Goal: Transaction & Acquisition: Subscribe to service/newsletter

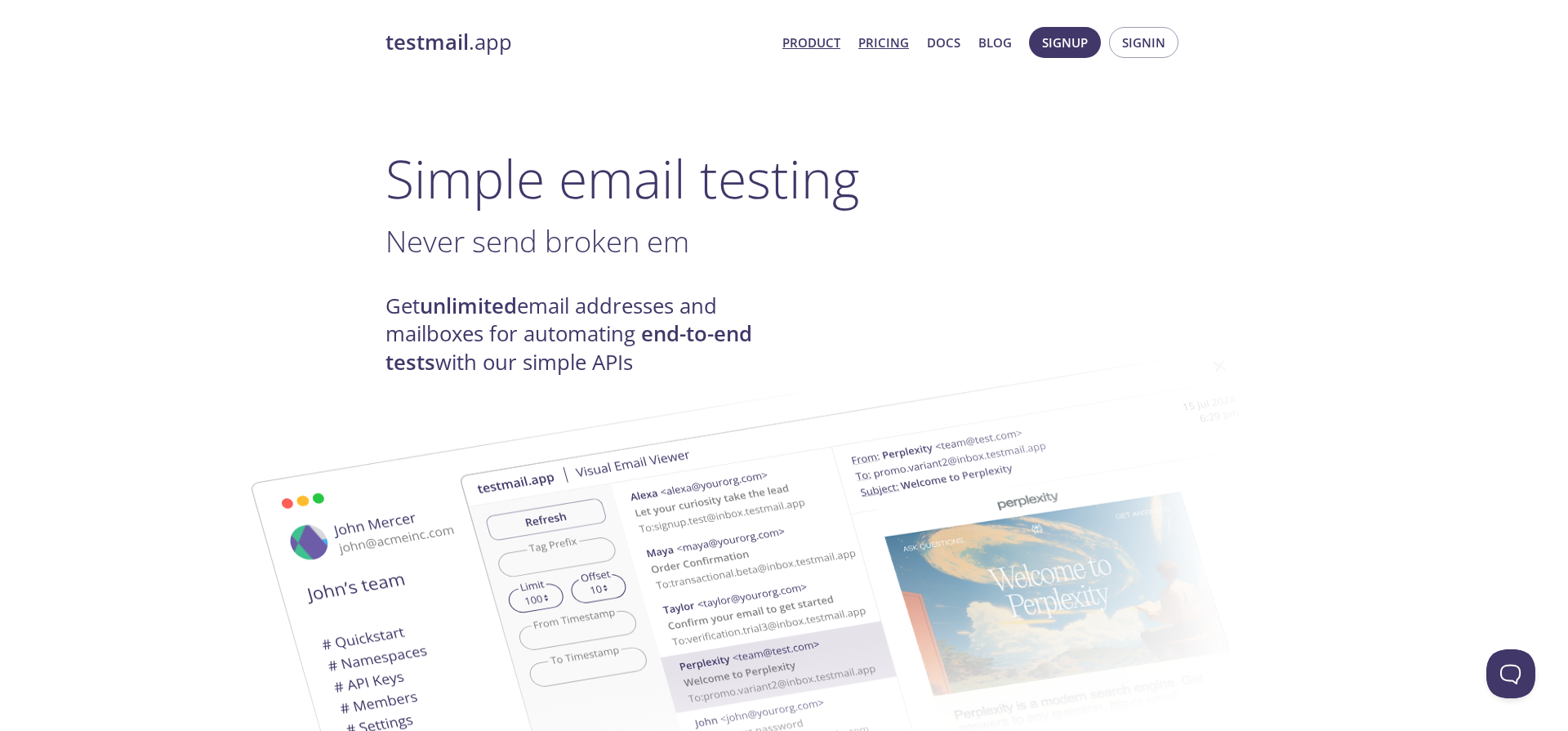
click at [875, 42] on link "Pricing" at bounding box center [883, 42] width 50 height 22
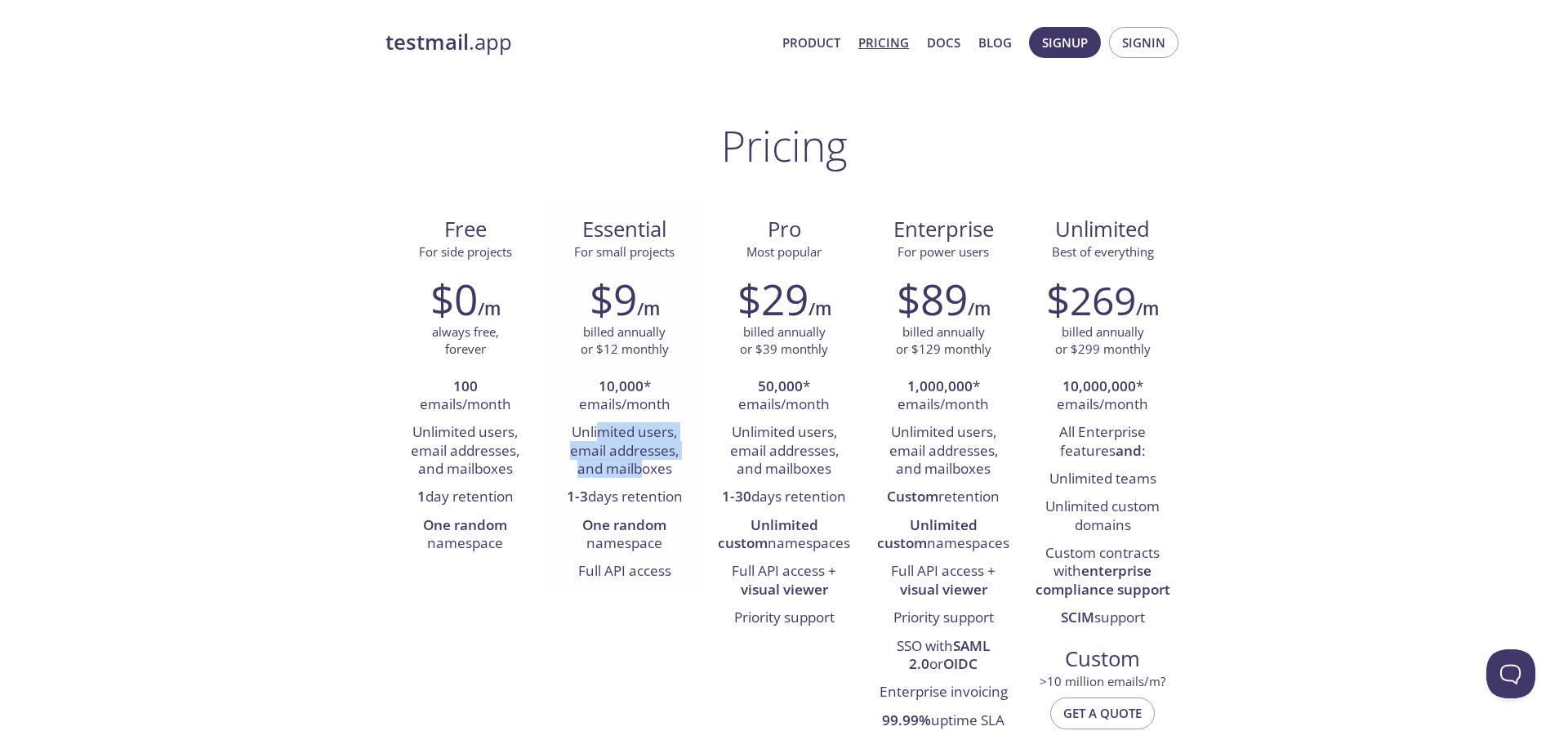
drag, startPoint x: 599, startPoint y: 426, endPoint x: 639, endPoint y: 468, distance: 58.0
click at [639, 468] on li "Unlimited users, email addresses, and mailboxes" at bounding box center [624, 451] width 135 height 65
drag, startPoint x: 604, startPoint y: 493, endPoint x: 655, endPoint y: 504, distance: 52.2
click at [656, 505] on li "1-3 days retention" at bounding box center [624, 497] width 135 height 28
drag, startPoint x: 615, startPoint y: 524, endPoint x: 624, endPoint y: 540, distance: 18.4
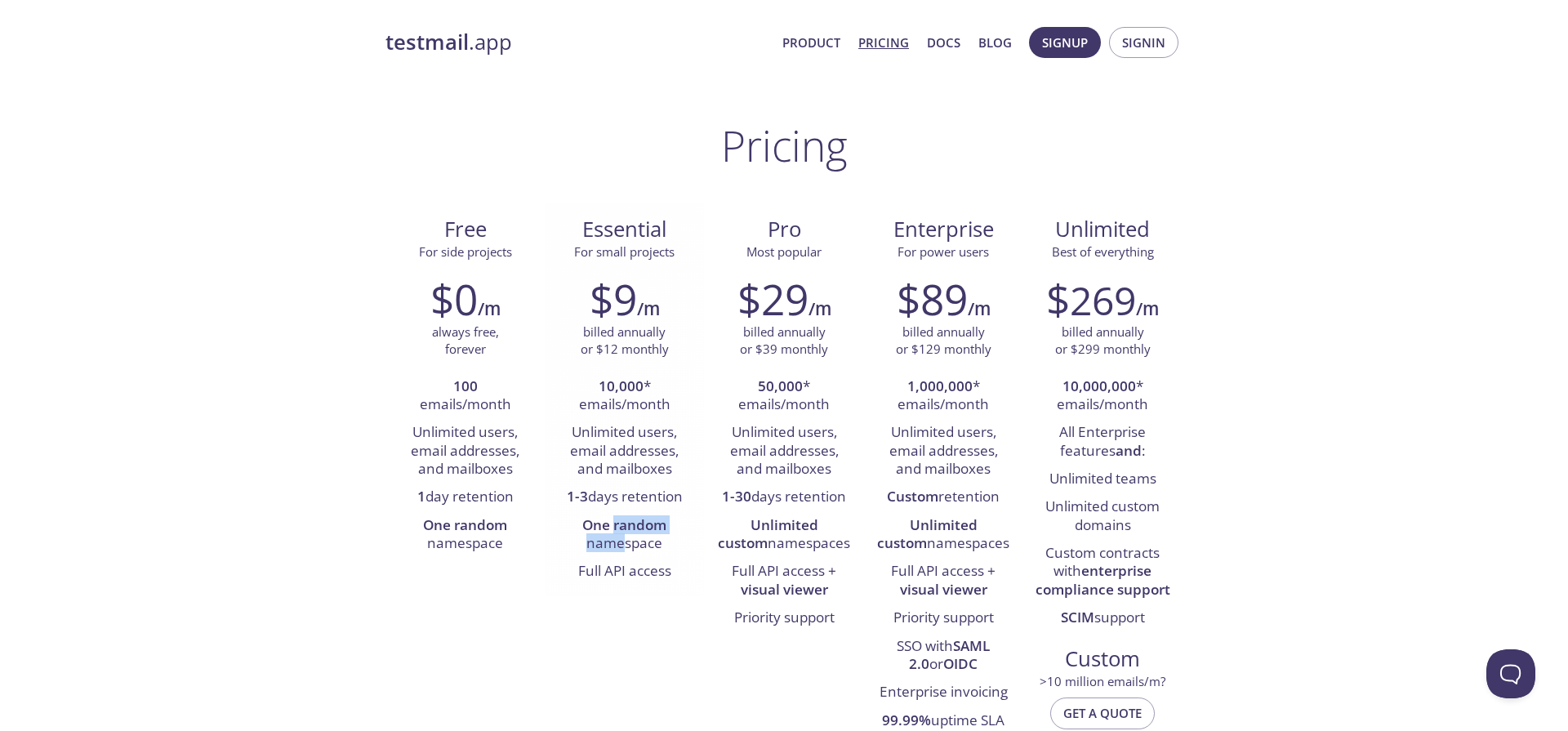
click at [624, 540] on li "One random namespace" at bounding box center [624, 535] width 135 height 47
